Goal: Task Accomplishment & Management: Use online tool/utility

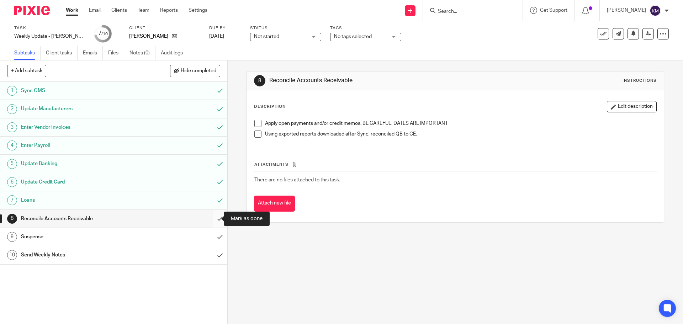
click at [212, 218] on input "submit" at bounding box center [113, 219] width 227 height 18
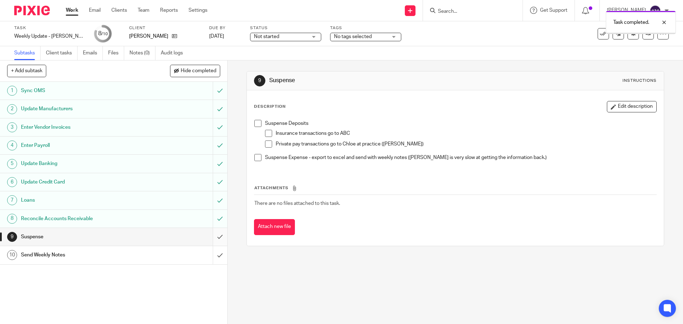
click at [213, 233] on input "submit" at bounding box center [113, 237] width 227 height 18
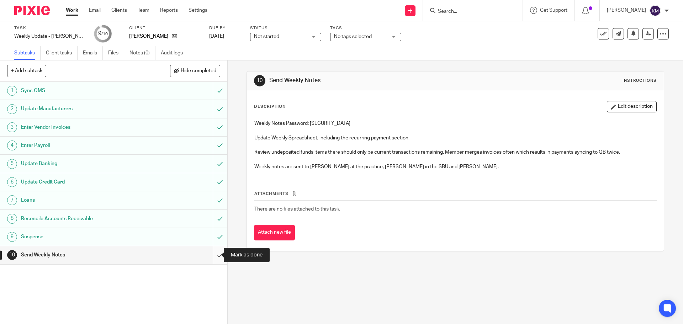
click at [211, 256] on input "submit" at bounding box center [113, 255] width 227 height 18
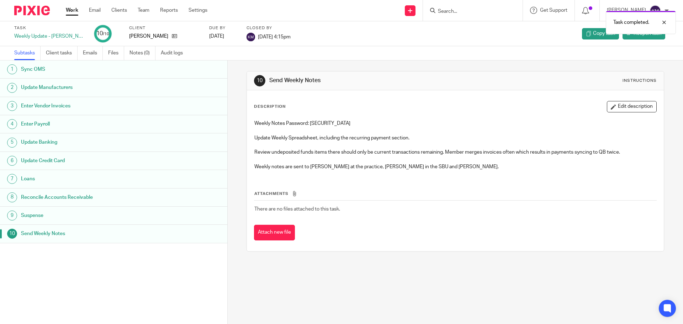
click at [73, 8] on link "Work" at bounding box center [72, 10] width 12 height 7
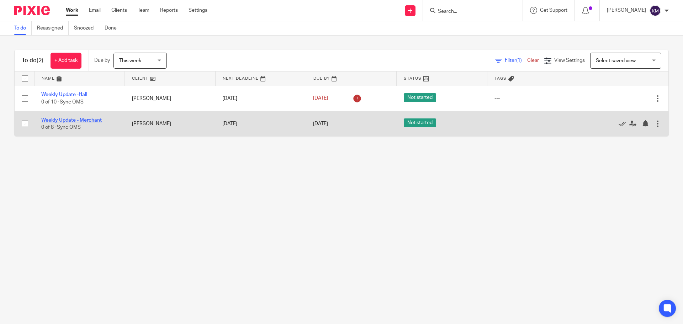
click at [84, 118] on link "Weekly Update - Merchant" at bounding box center [71, 120] width 60 height 5
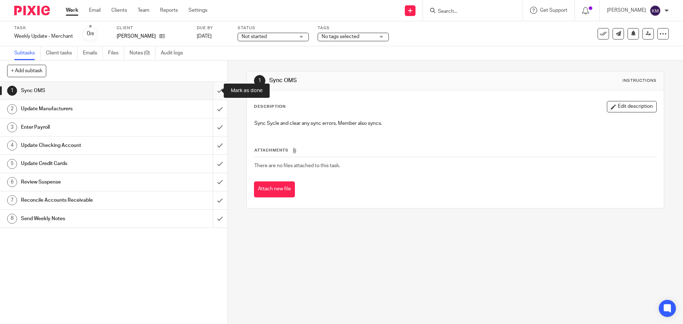
click at [212, 89] on input "submit" at bounding box center [113, 91] width 227 height 18
click at [189, 105] on div "Update Manufacturers" at bounding box center [113, 108] width 185 height 11
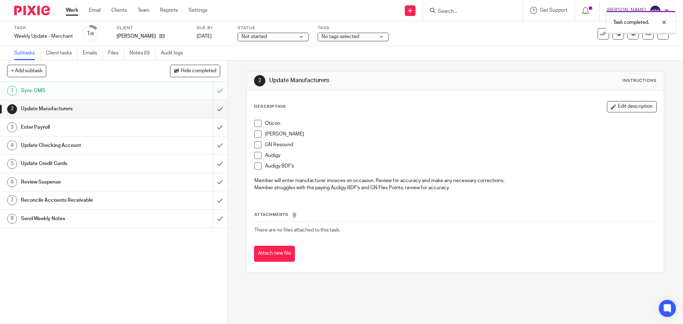
click at [256, 125] on span at bounding box center [257, 123] width 7 height 7
drag, startPoint x: 256, startPoint y: 133, endPoint x: 257, endPoint y: 143, distance: 9.4
click at [256, 134] on span at bounding box center [257, 133] width 7 height 7
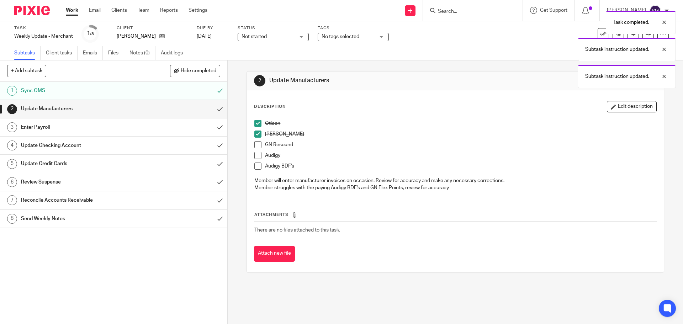
click at [256, 145] on span at bounding box center [257, 144] width 7 height 7
click at [254, 154] on span at bounding box center [257, 155] width 7 height 7
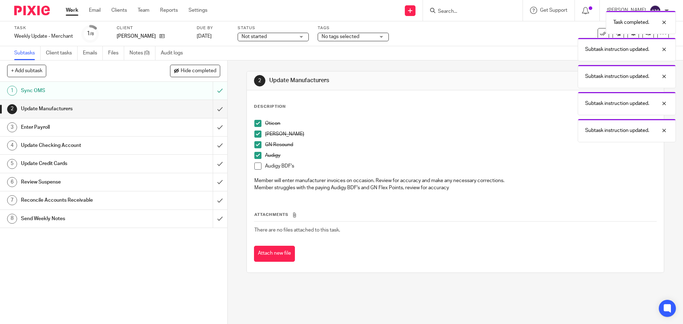
click at [254, 166] on span at bounding box center [257, 165] width 7 height 7
click at [211, 106] on input "submit" at bounding box center [113, 109] width 227 height 18
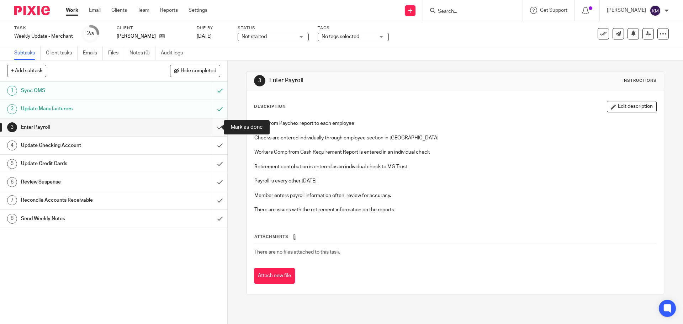
click at [214, 126] on input "submit" at bounding box center [113, 127] width 227 height 18
